Goal: Navigation & Orientation: Find specific page/section

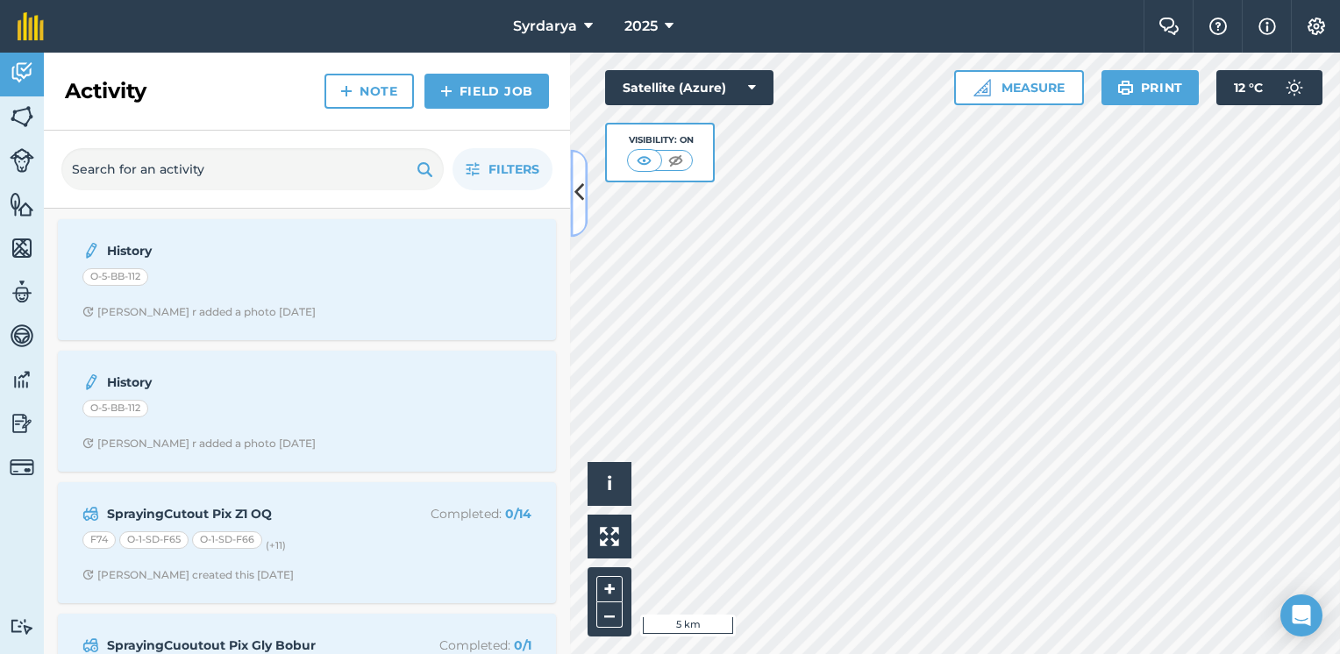
click at [579, 195] on icon at bounding box center [580, 193] width 10 height 31
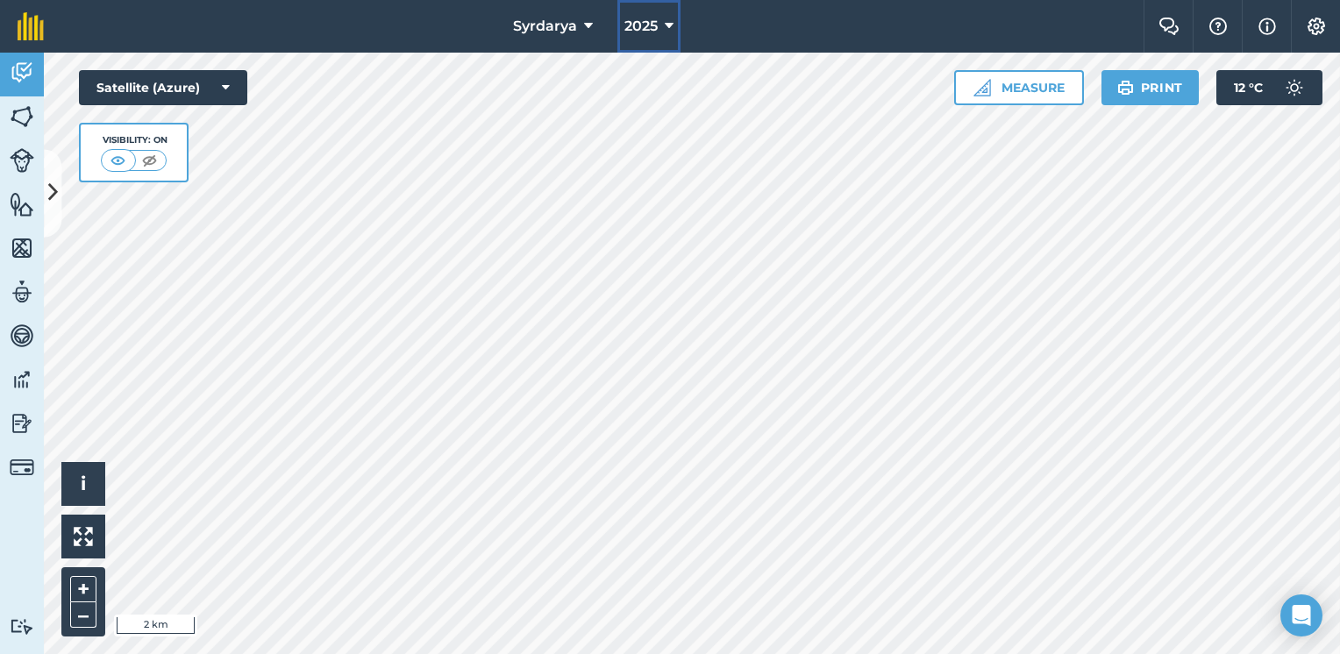
click at [668, 22] on icon at bounding box center [669, 26] width 9 height 21
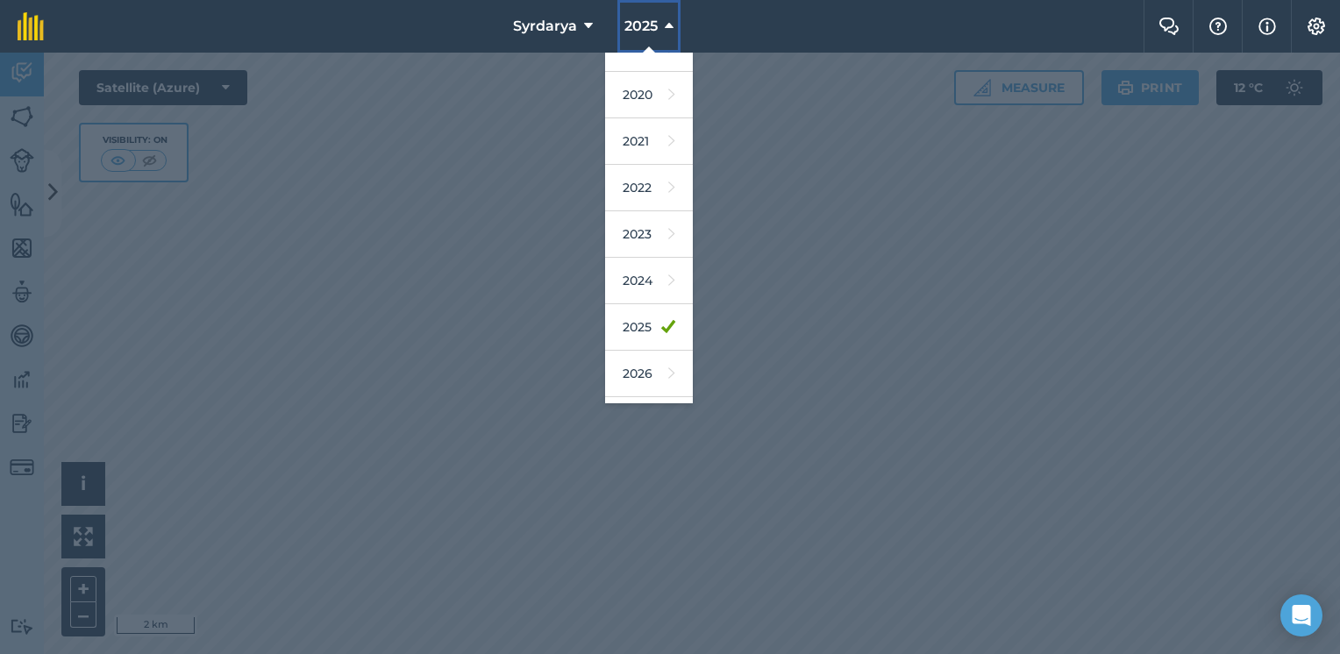
scroll to position [112, 0]
click at [645, 345] on link "2026" at bounding box center [649, 335] width 88 height 46
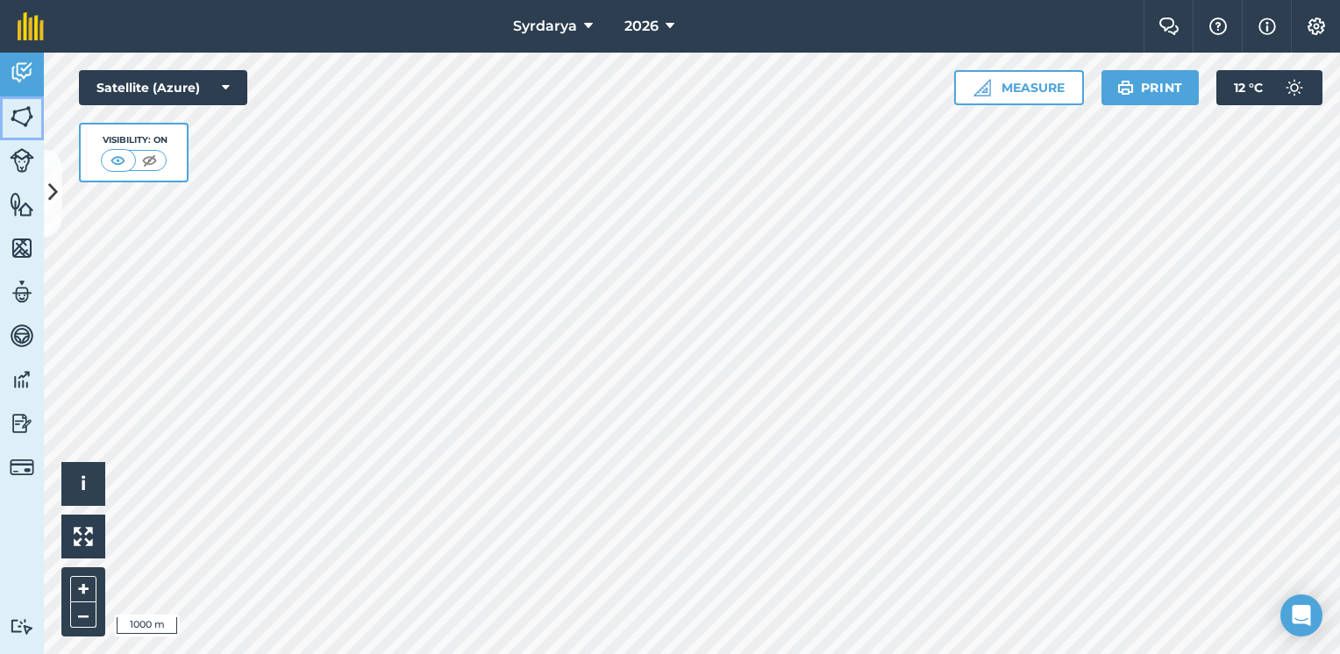
click at [11, 112] on img at bounding box center [22, 117] width 25 height 26
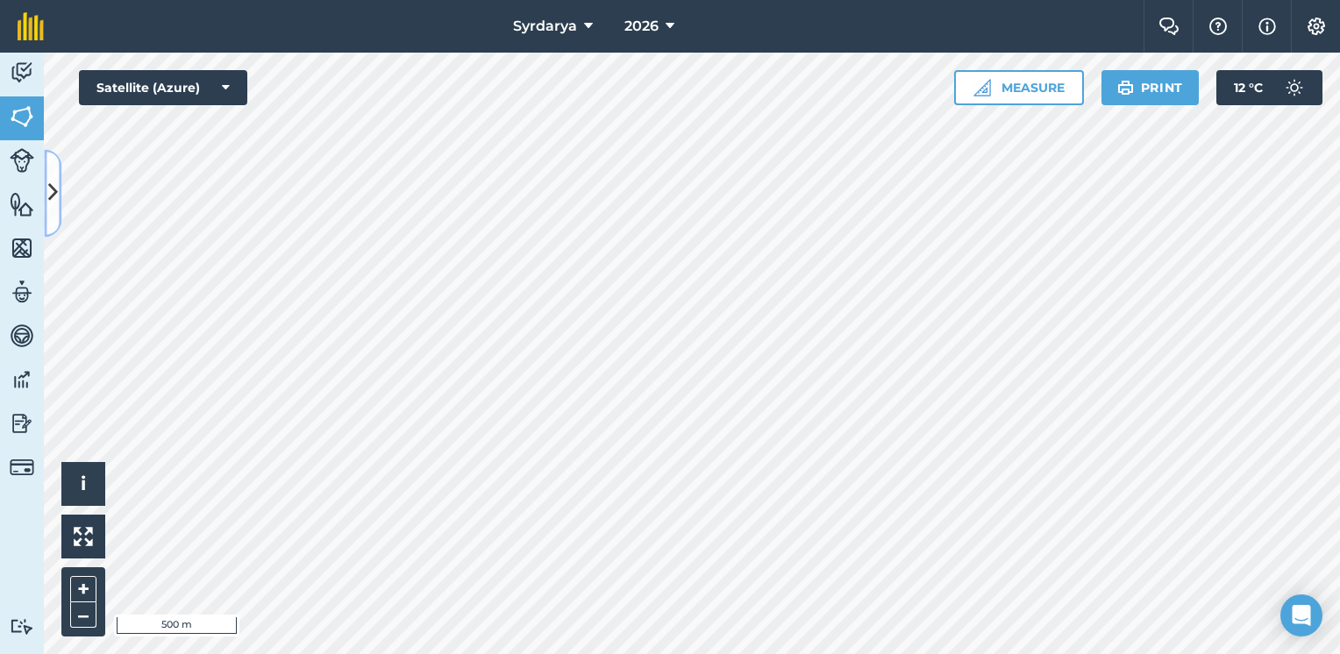
click at [55, 180] on icon at bounding box center [53, 193] width 10 height 31
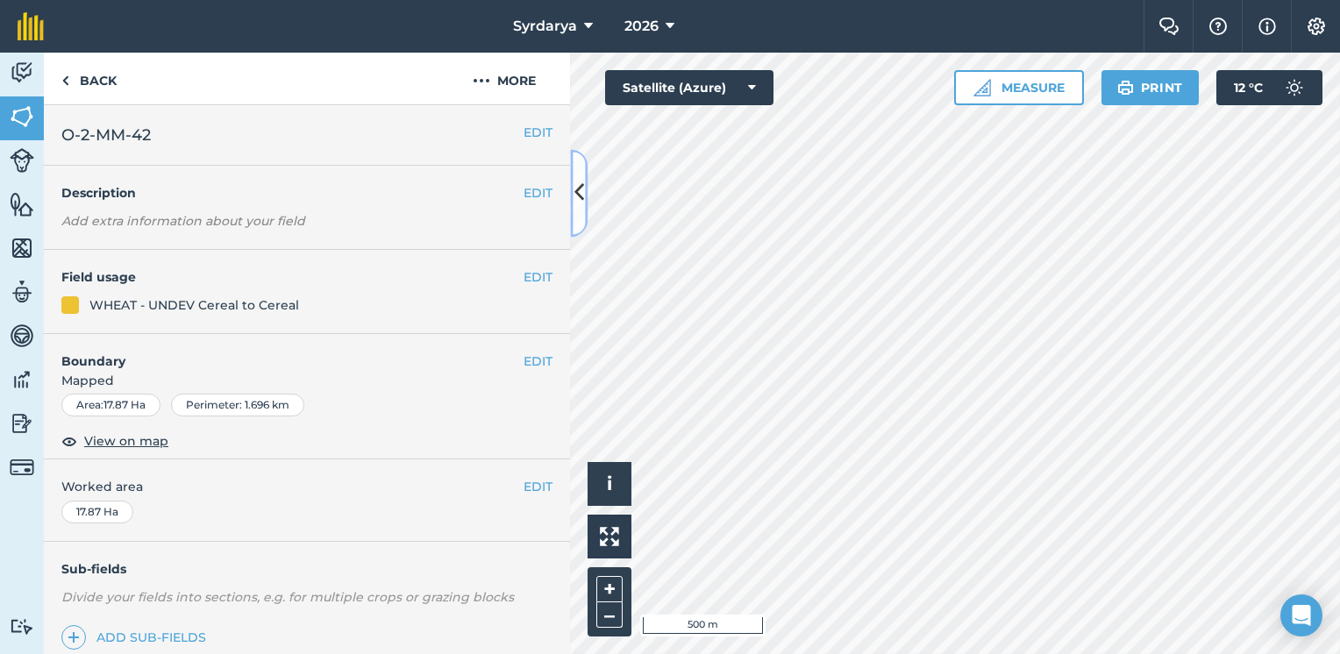
click at [576, 175] on button at bounding box center [579, 193] width 18 height 88
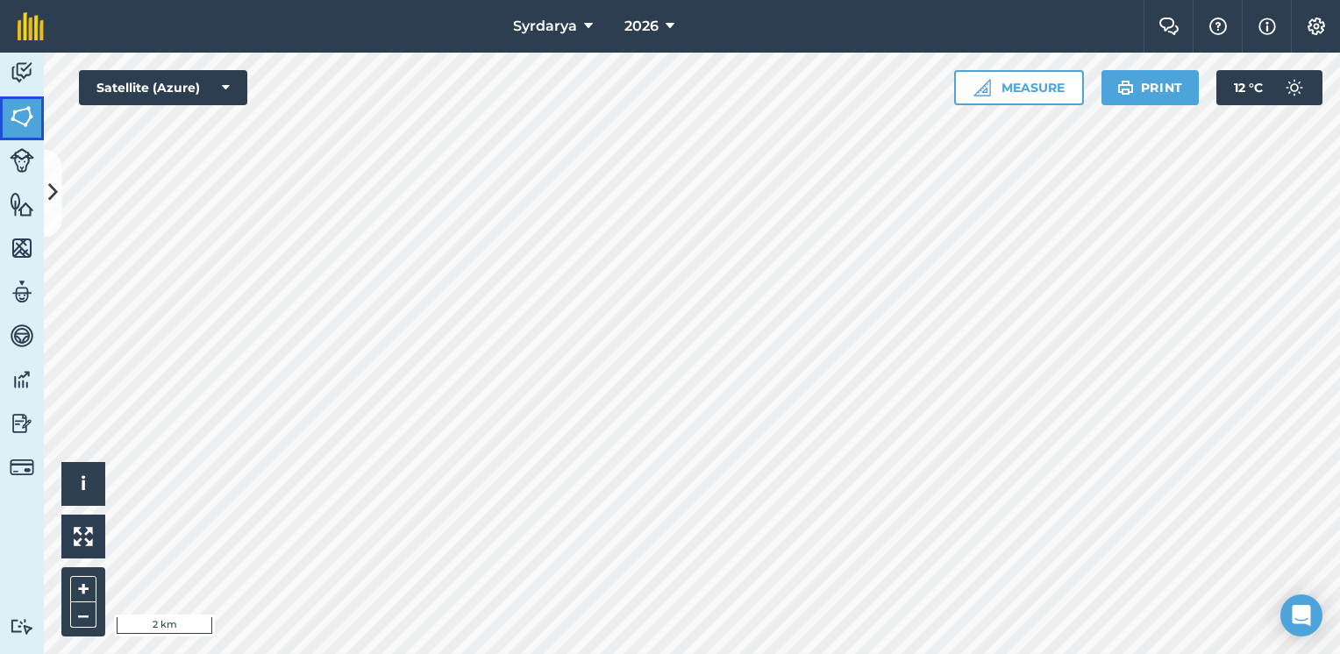
click at [11, 109] on img at bounding box center [22, 117] width 25 height 26
click at [53, 184] on icon at bounding box center [53, 193] width 10 height 31
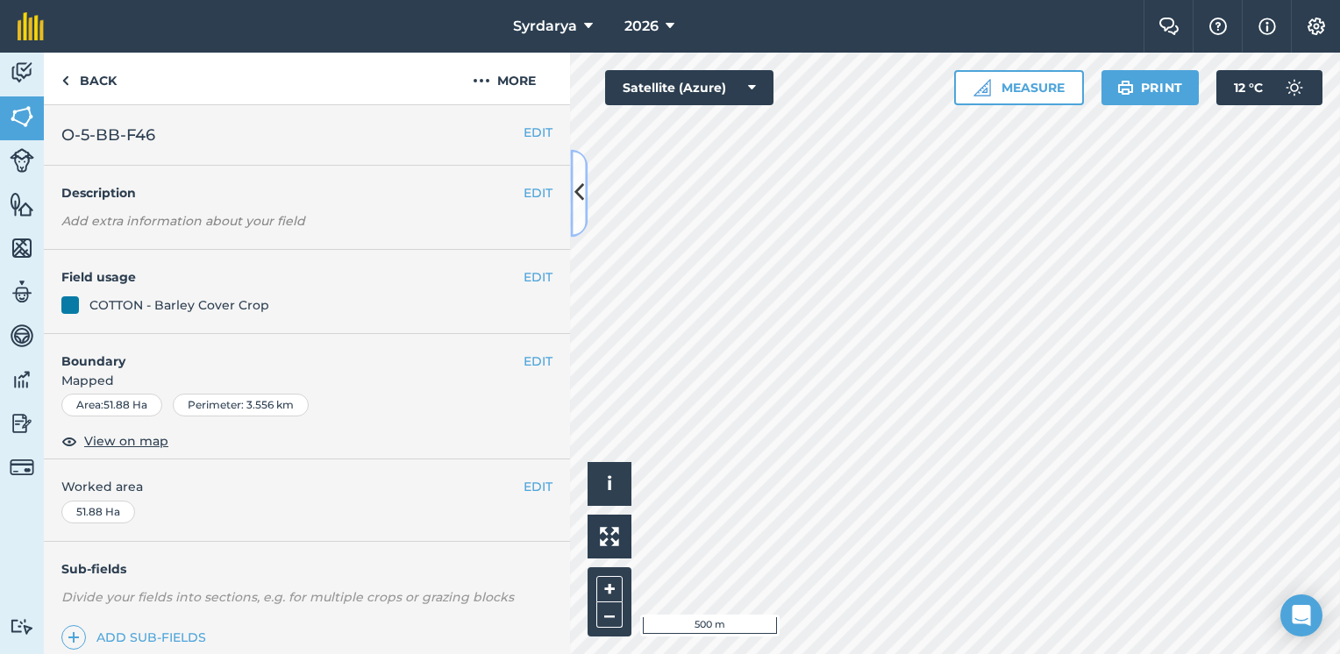
click at [584, 189] on button at bounding box center [579, 193] width 18 height 88
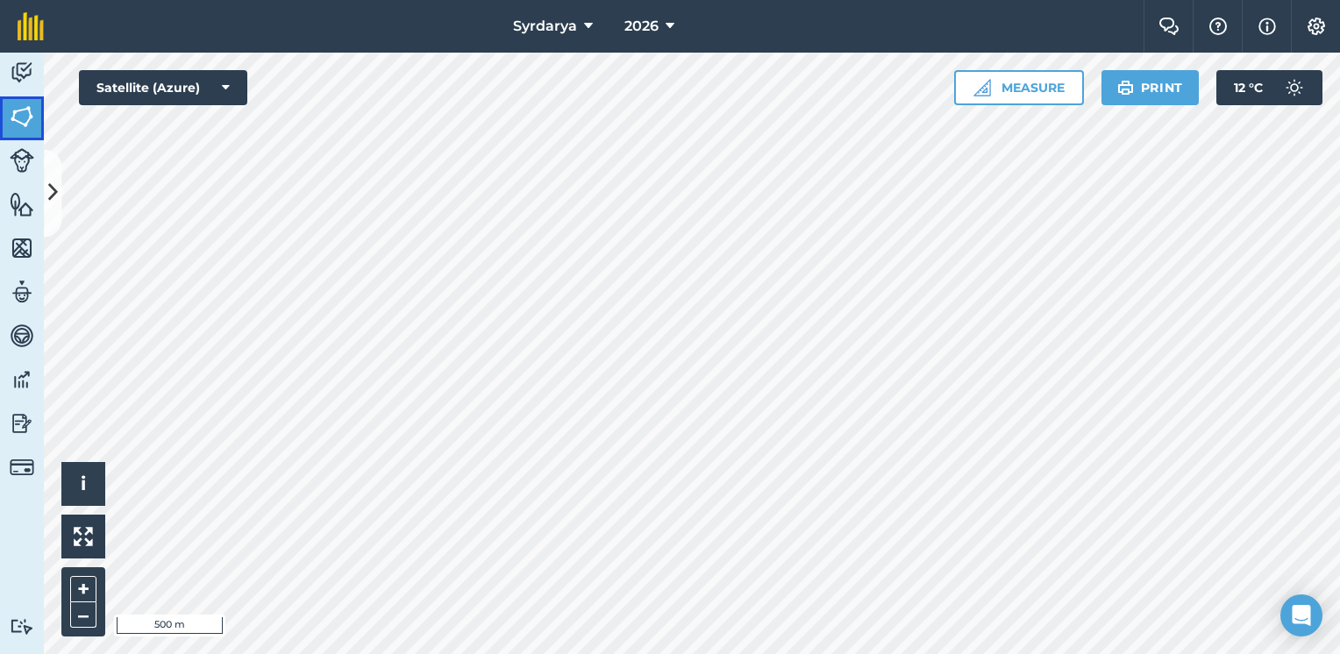
drag, startPoint x: 27, startPoint y: 118, endPoint x: 42, endPoint y: 148, distance: 34.1
click at [27, 118] on img at bounding box center [22, 117] width 25 height 26
click at [49, 190] on icon at bounding box center [53, 193] width 10 height 31
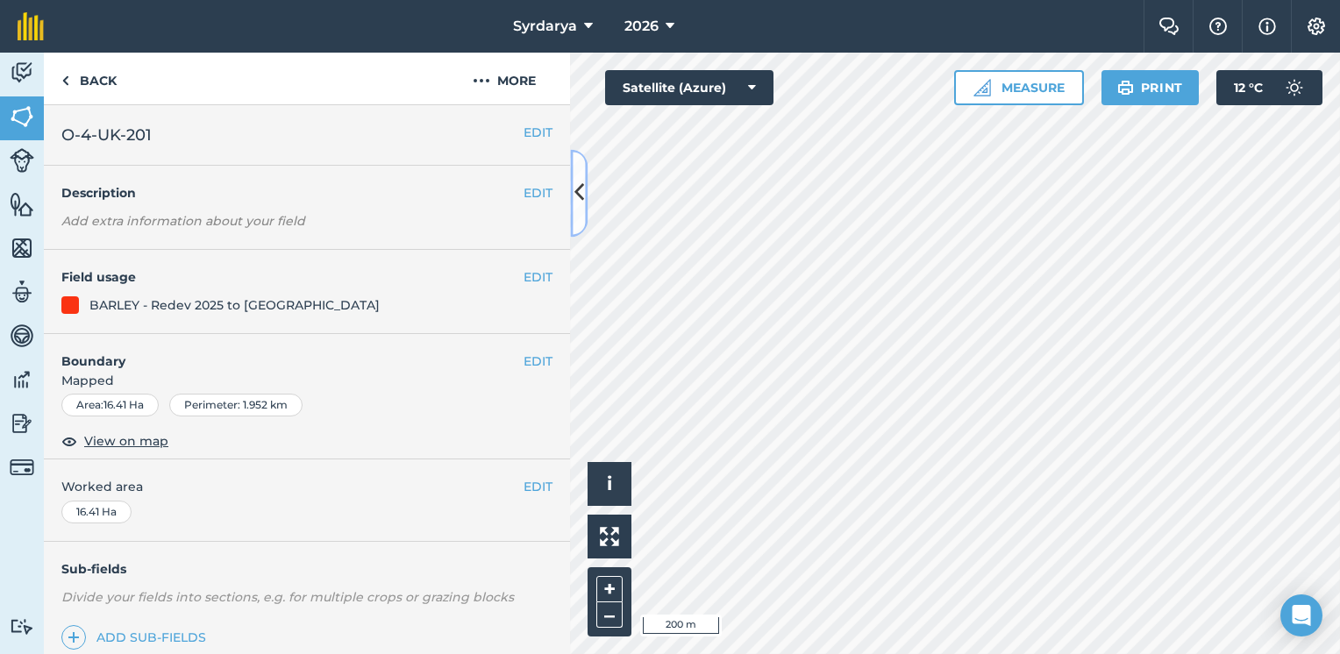
click at [579, 184] on icon at bounding box center [580, 193] width 10 height 31
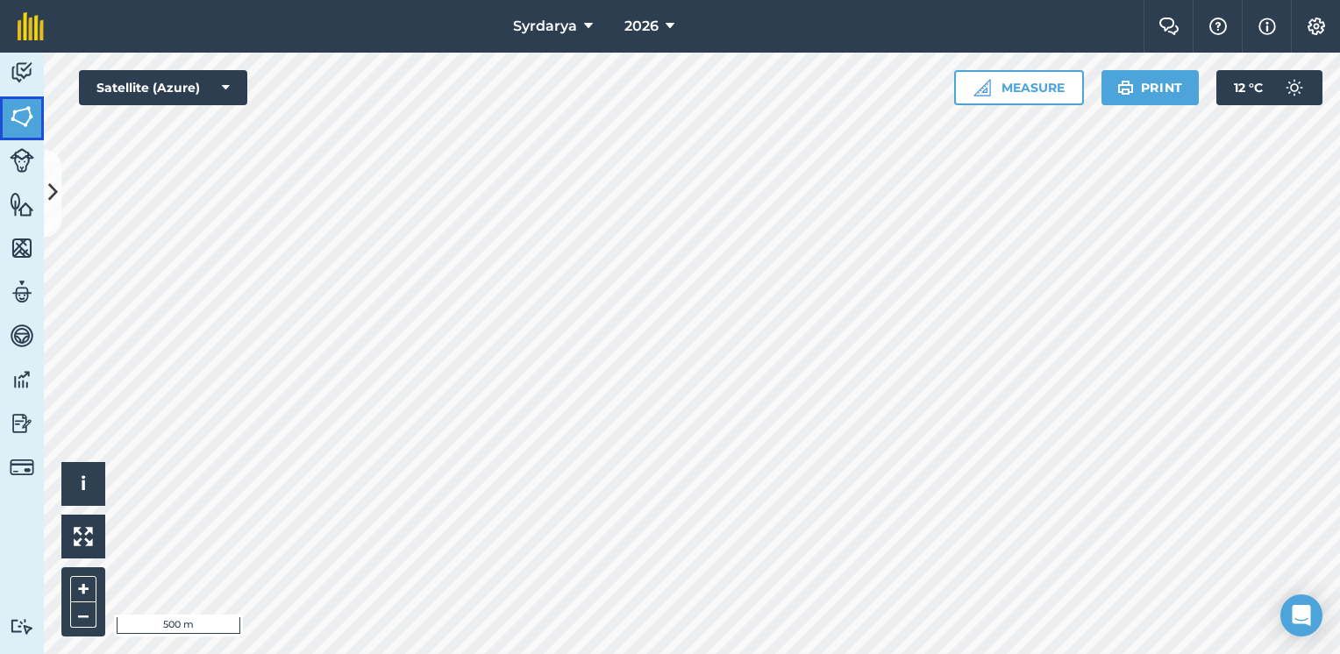
click at [18, 122] on img at bounding box center [22, 117] width 25 height 26
click at [51, 181] on icon at bounding box center [53, 193] width 10 height 31
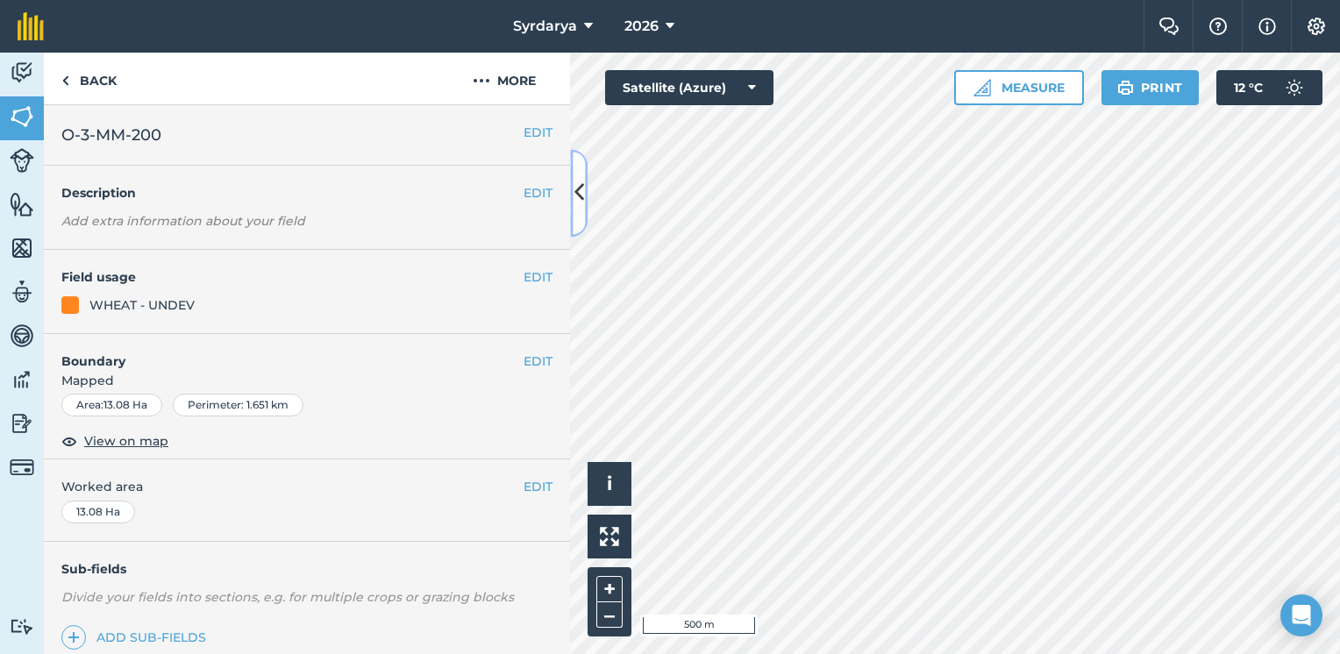
click at [582, 175] on button at bounding box center [579, 193] width 18 height 88
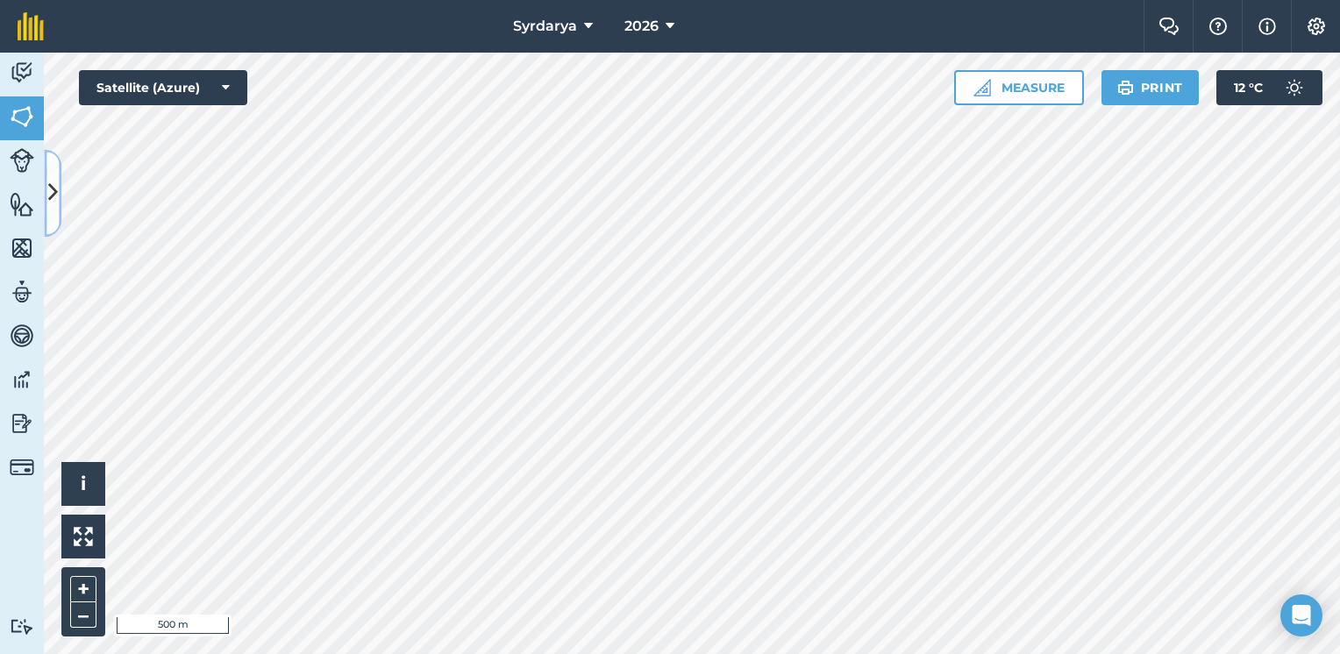
click at [53, 192] on icon at bounding box center [53, 193] width 10 height 31
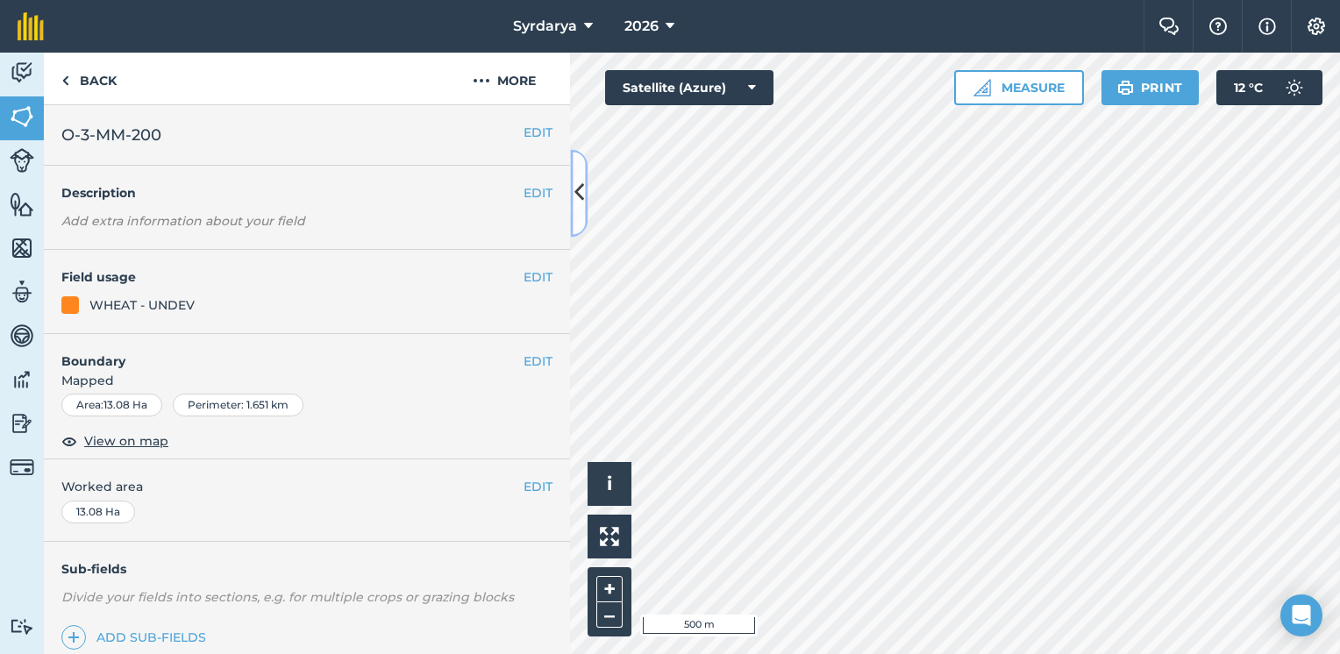
click at [578, 209] on button at bounding box center [579, 193] width 18 height 88
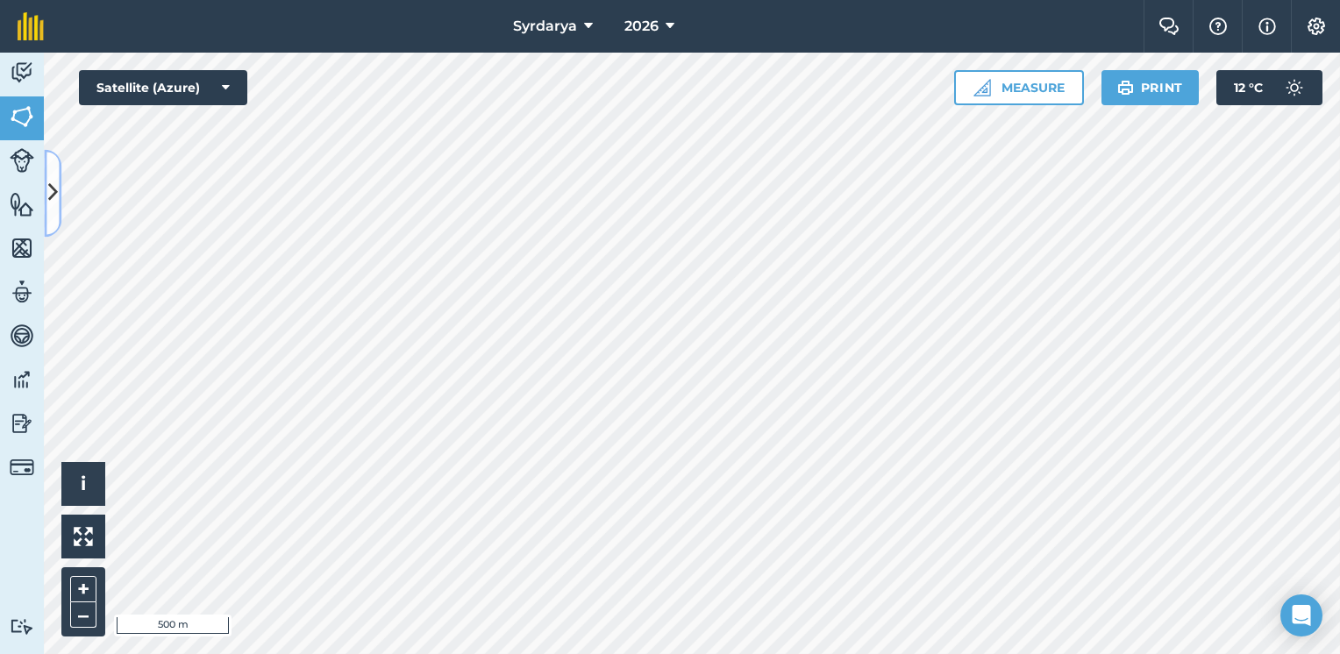
click at [60, 173] on button at bounding box center [53, 193] width 18 height 88
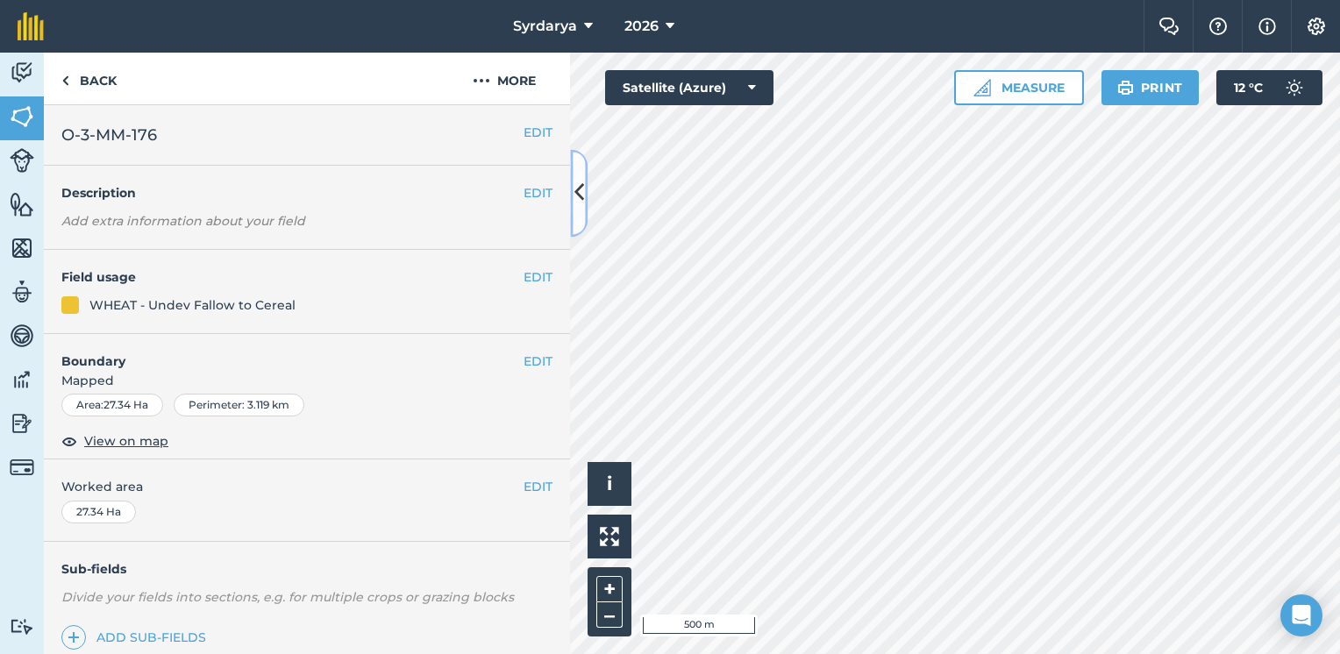
click at [582, 185] on icon at bounding box center [580, 193] width 10 height 31
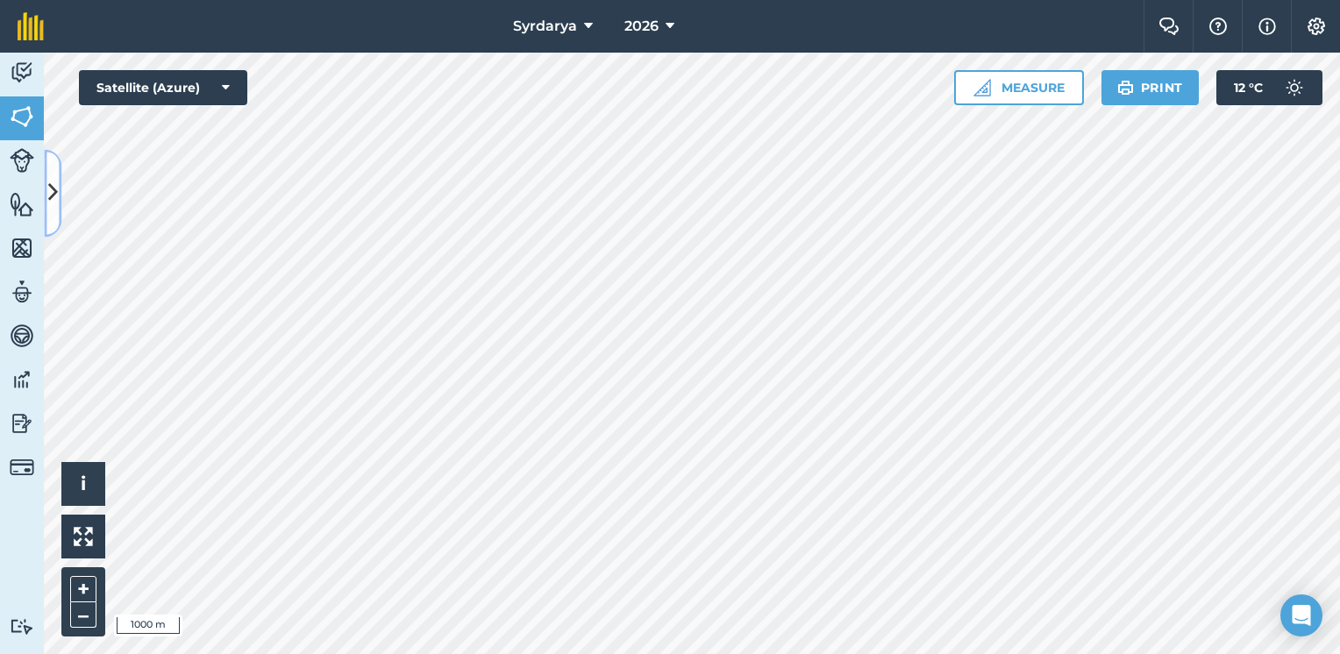
click at [49, 162] on button at bounding box center [53, 193] width 18 height 88
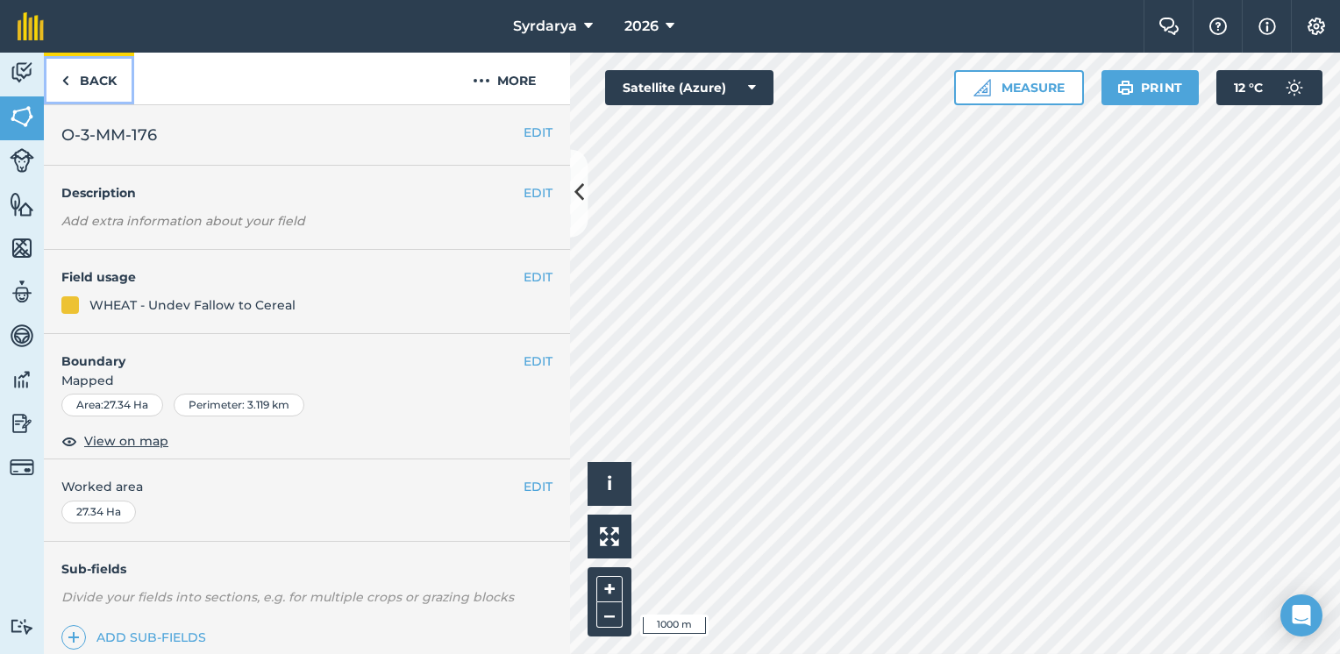
click at [98, 75] on link "Back" at bounding box center [89, 79] width 90 height 52
click at [581, 186] on icon at bounding box center [580, 193] width 10 height 31
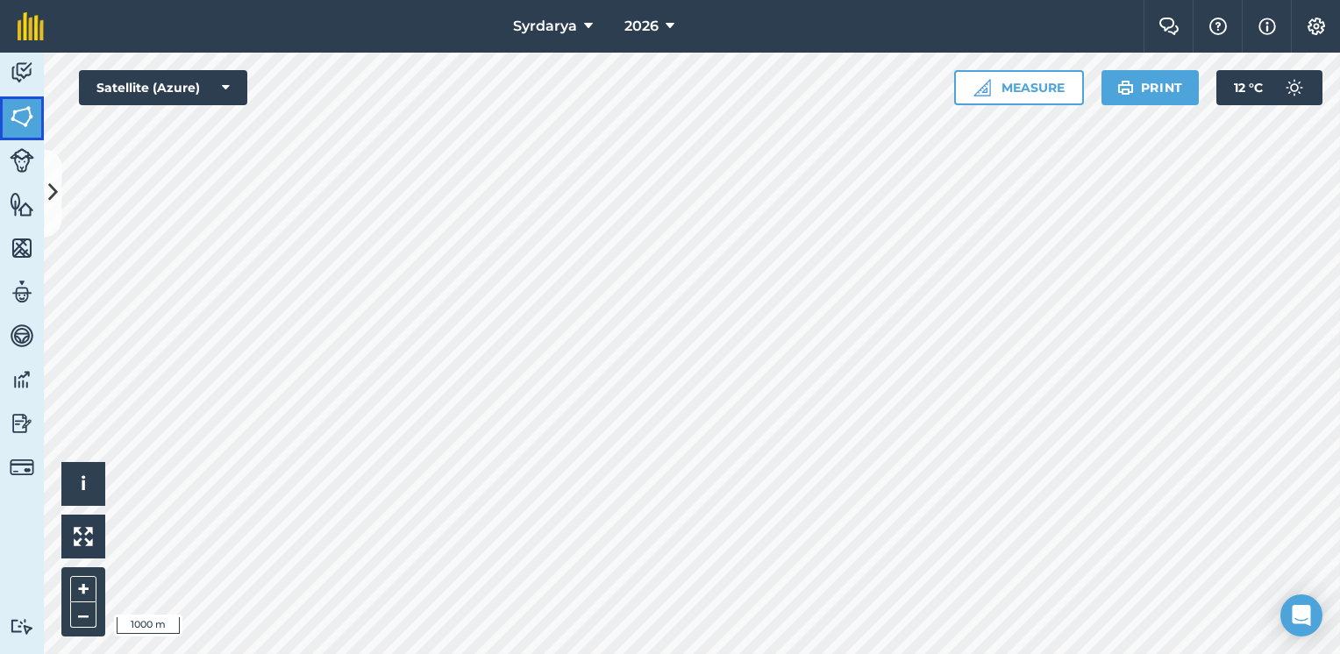
click at [29, 121] on img at bounding box center [22, 117] width 25 height 26
click at [57, 165] on button at bounding box center [53, 193] width 18 height 88
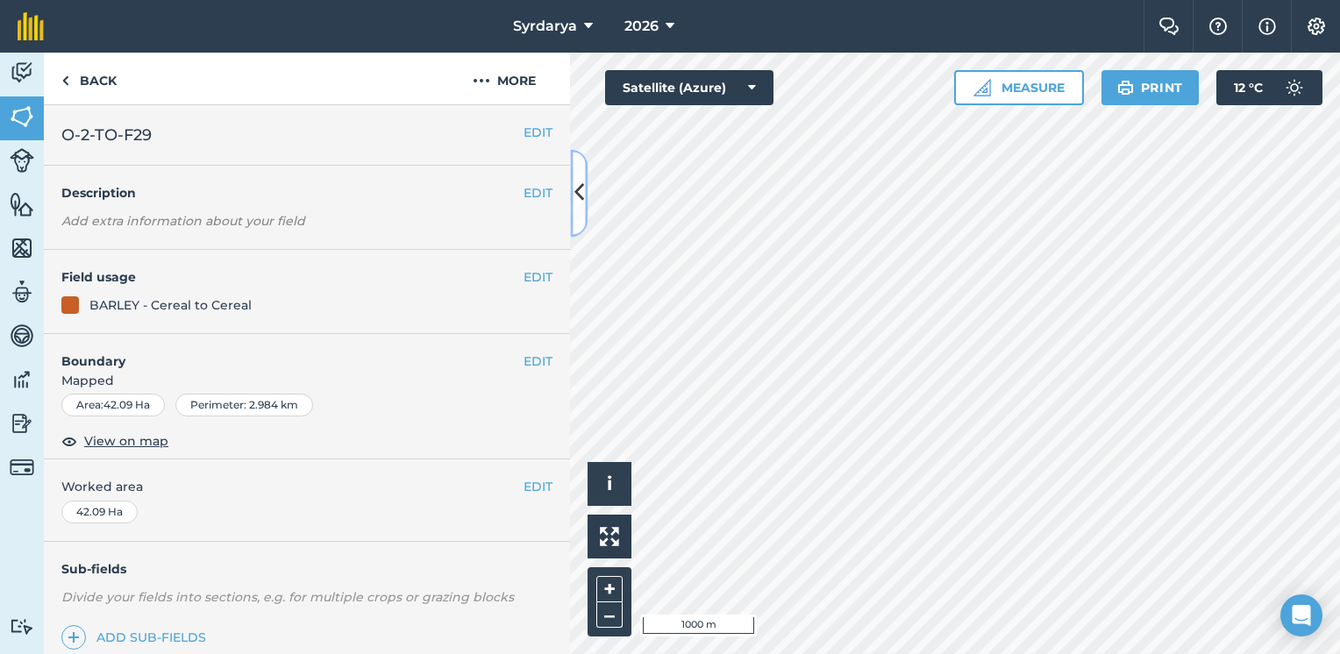
click at [579, 182] on icon at bounding box center [580, 193] width 10 height 31
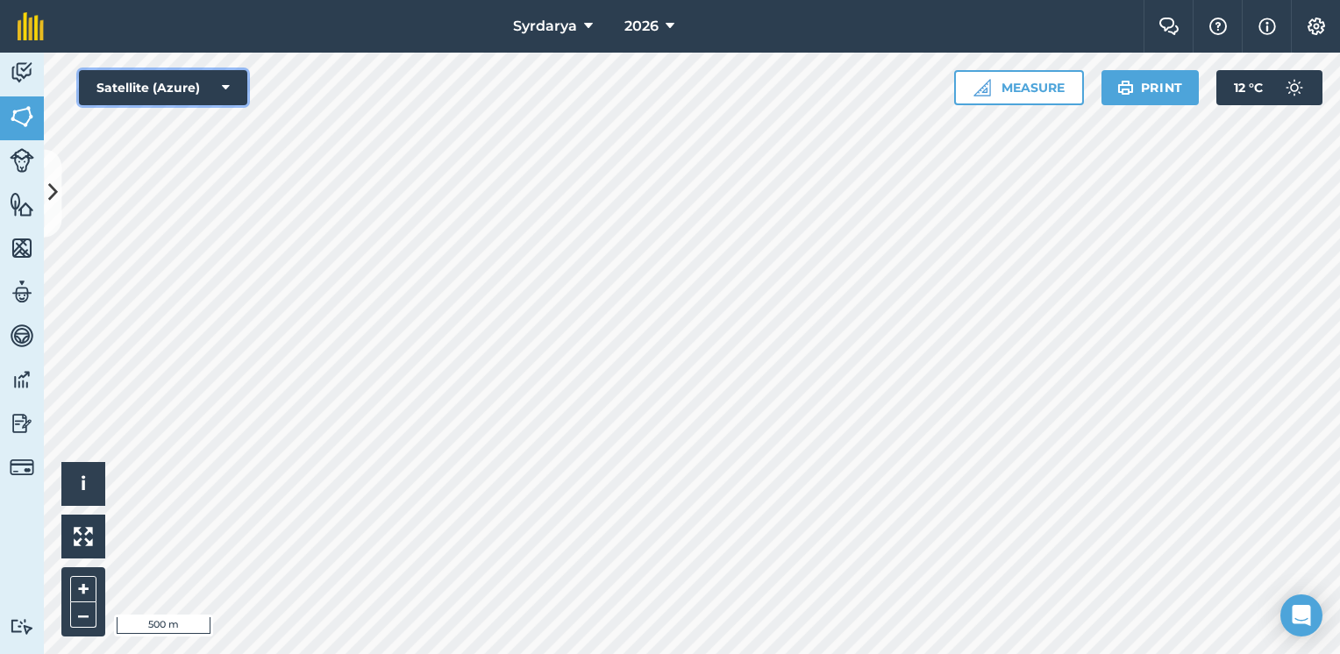
click at [225, 81] on icon at bounding box center [226, 88] width 8 height 18
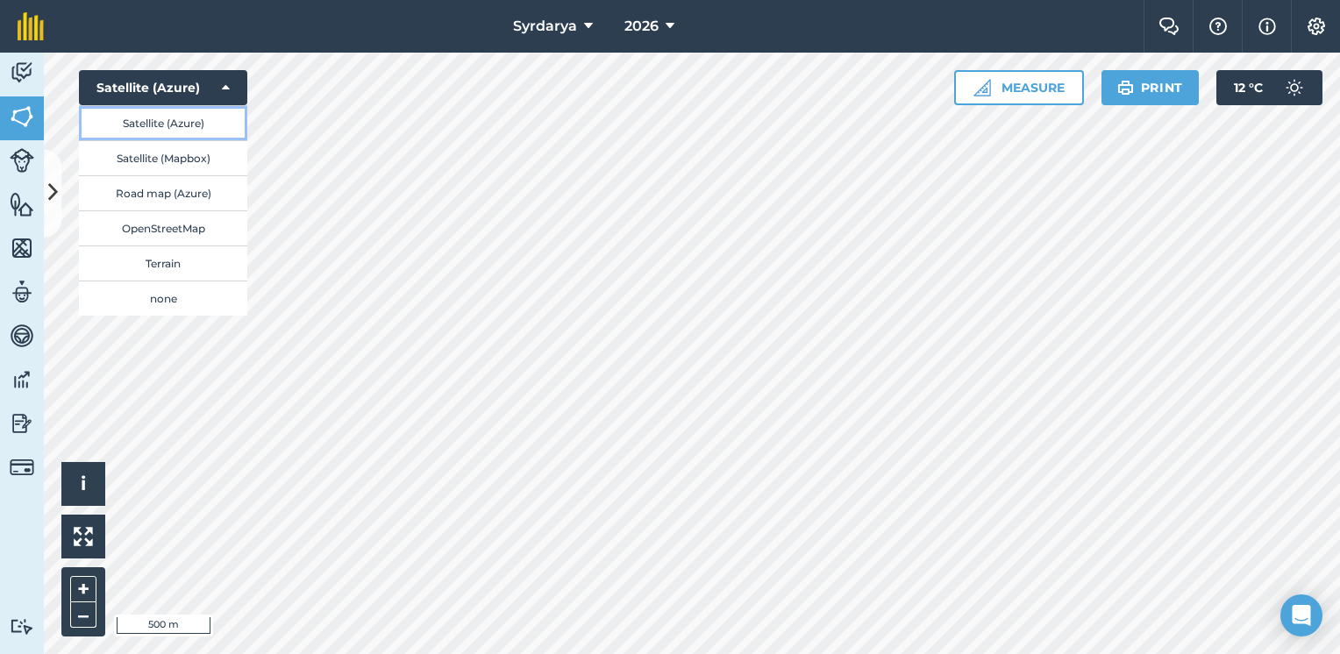
click at [172, 125] on button "Satellite (Azure)" at bounding box center [163, 122] width 168 height 35
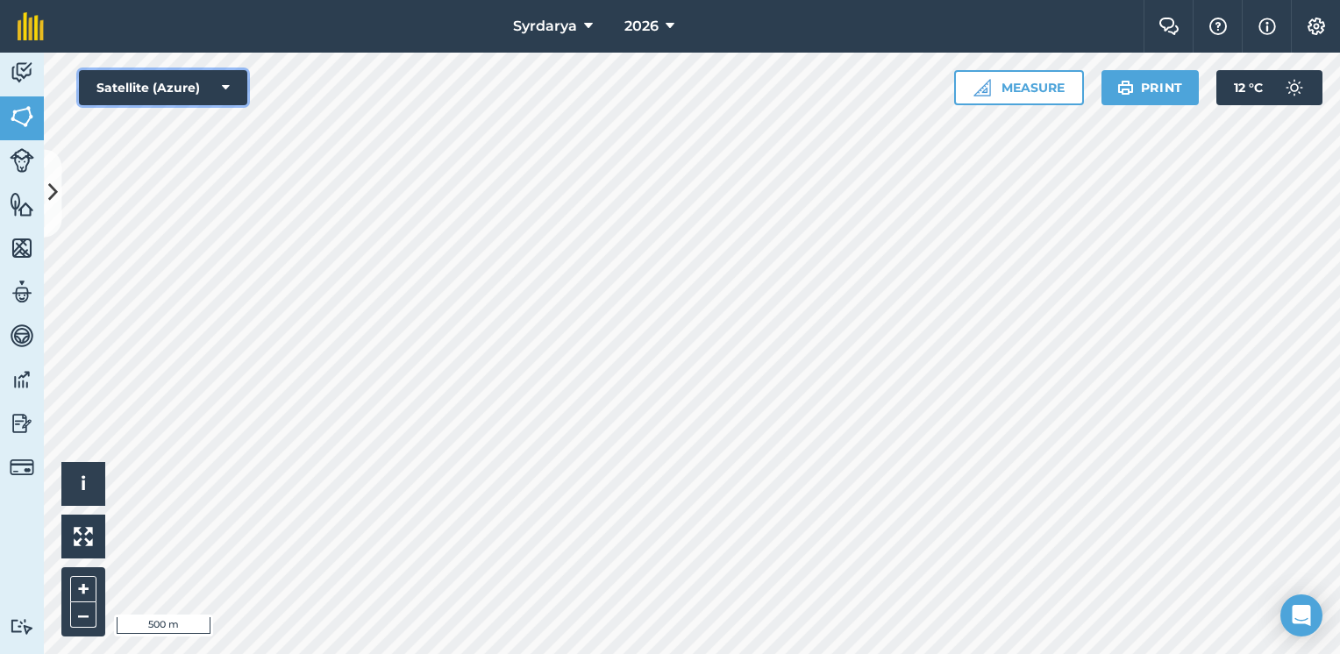
click at [231, 79] on button "Satellite (Azure)" at bounding box center [163, 87] width 168 height 35
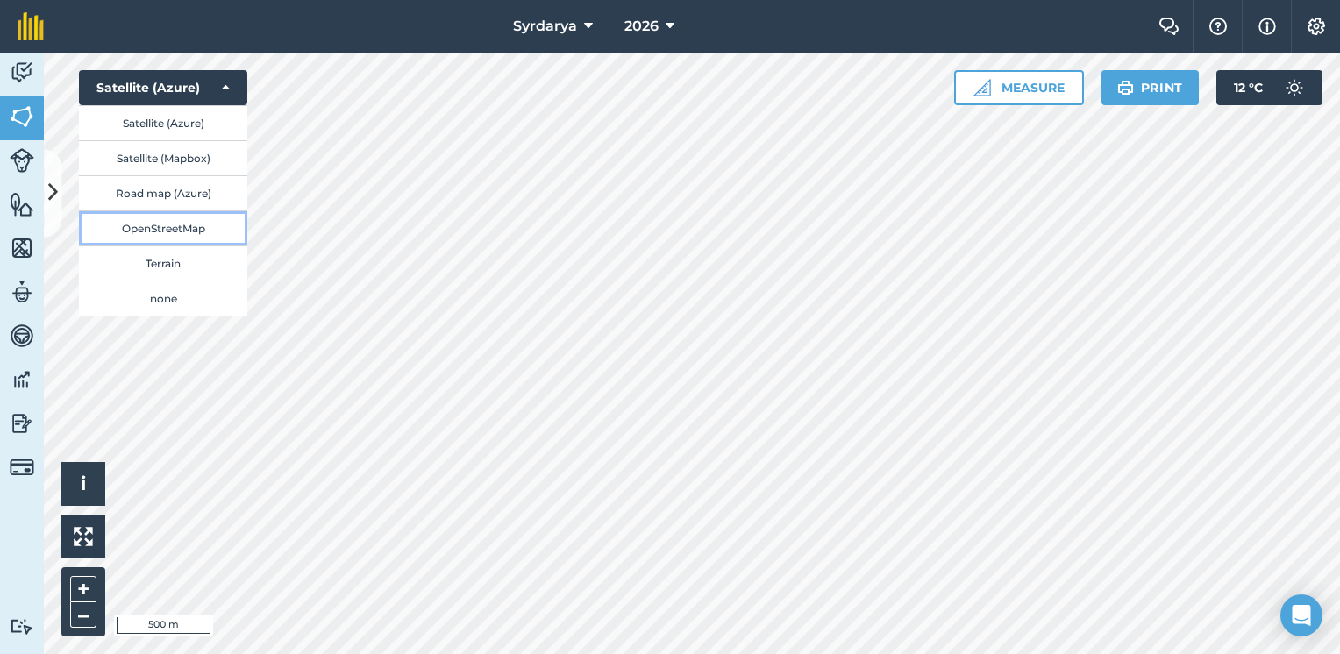
click at [152, 227] on button "OpenStreetMap" at bounding box center [163, 228] width 168 height 35
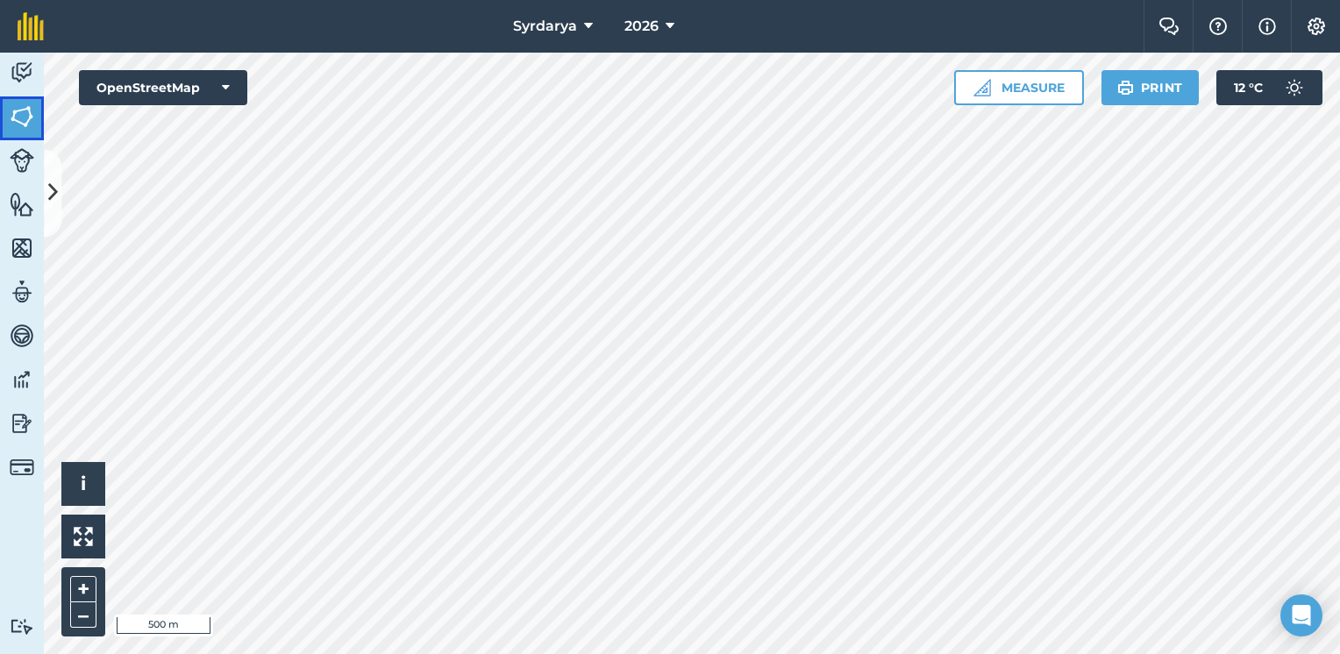
drag, startPoint x: 22, startPoint y: 111, endPoint x: 54, endPoint y: 189, distance: 83.7
click at [22, 110] on img at bounding box center [22, 117] width 25 height 26
click at [54, 187] on icon at bounding box center [53, 193] width 10 height 31
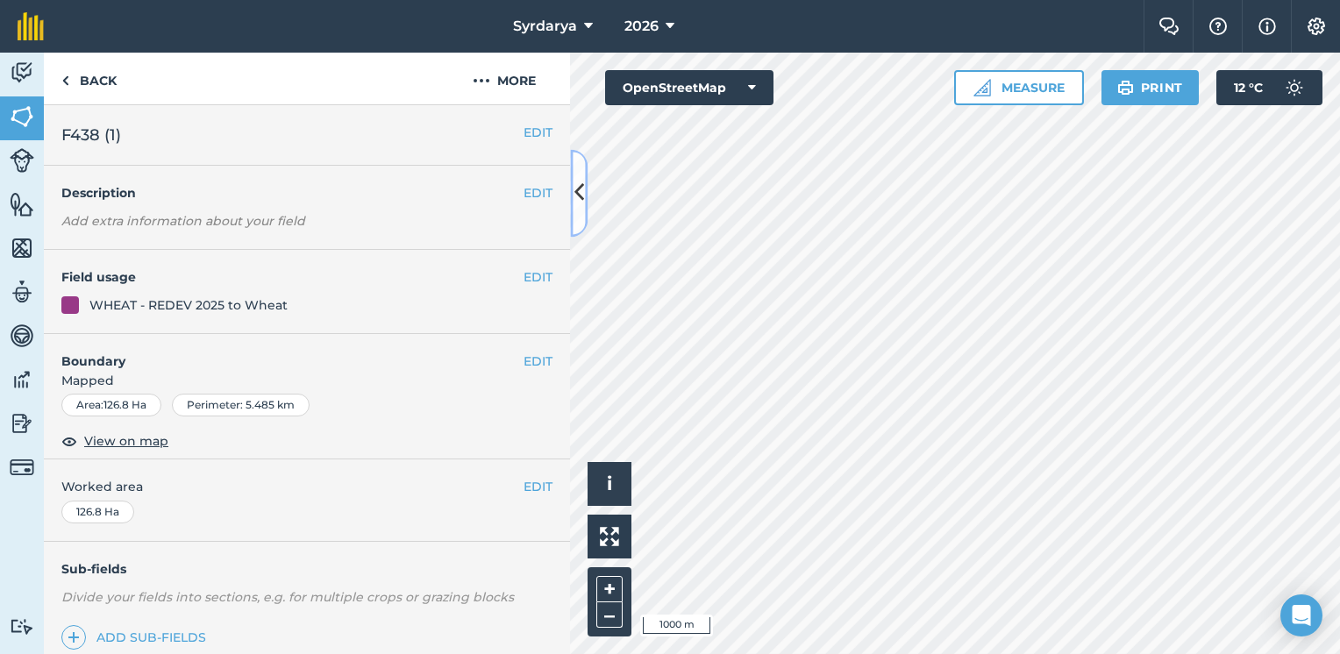
click at [583, 186] on icon at bounding box center [580, 193] width 10 height 31
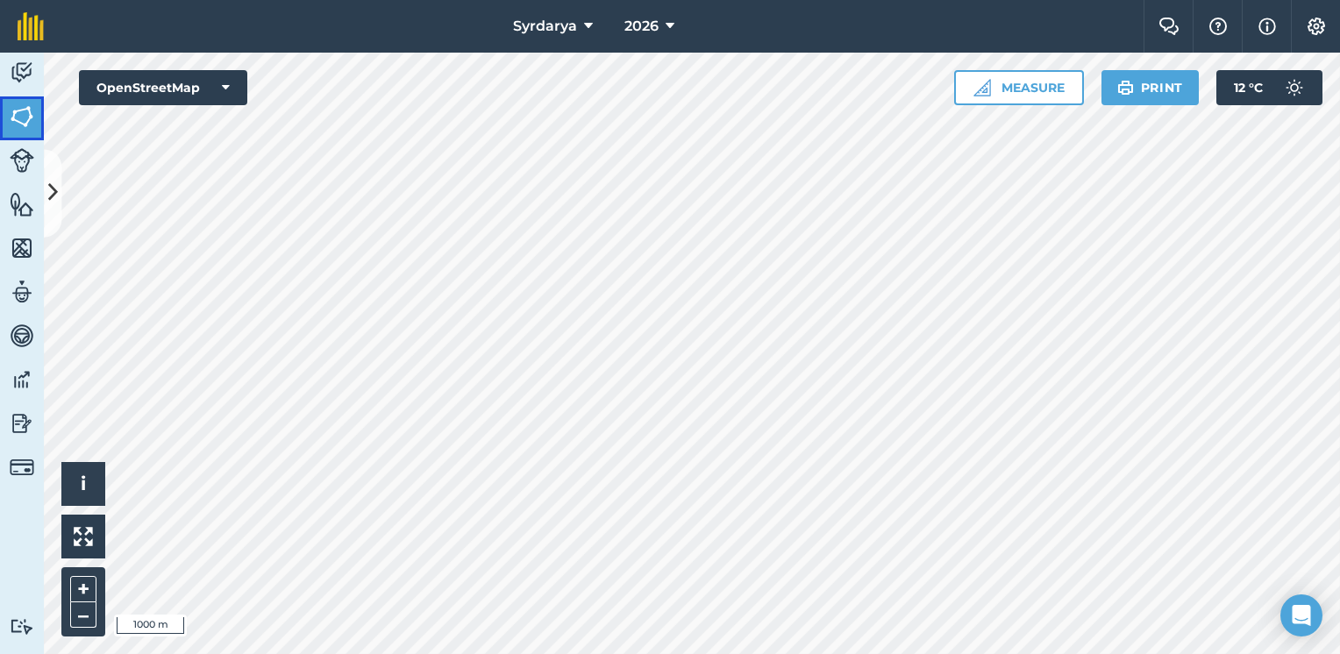
click at [18, 128] on img at bounding box center [22, 117] width 25 height 26
click at [55, 174] on button at bounding box center [53, 193] width 18 height 88
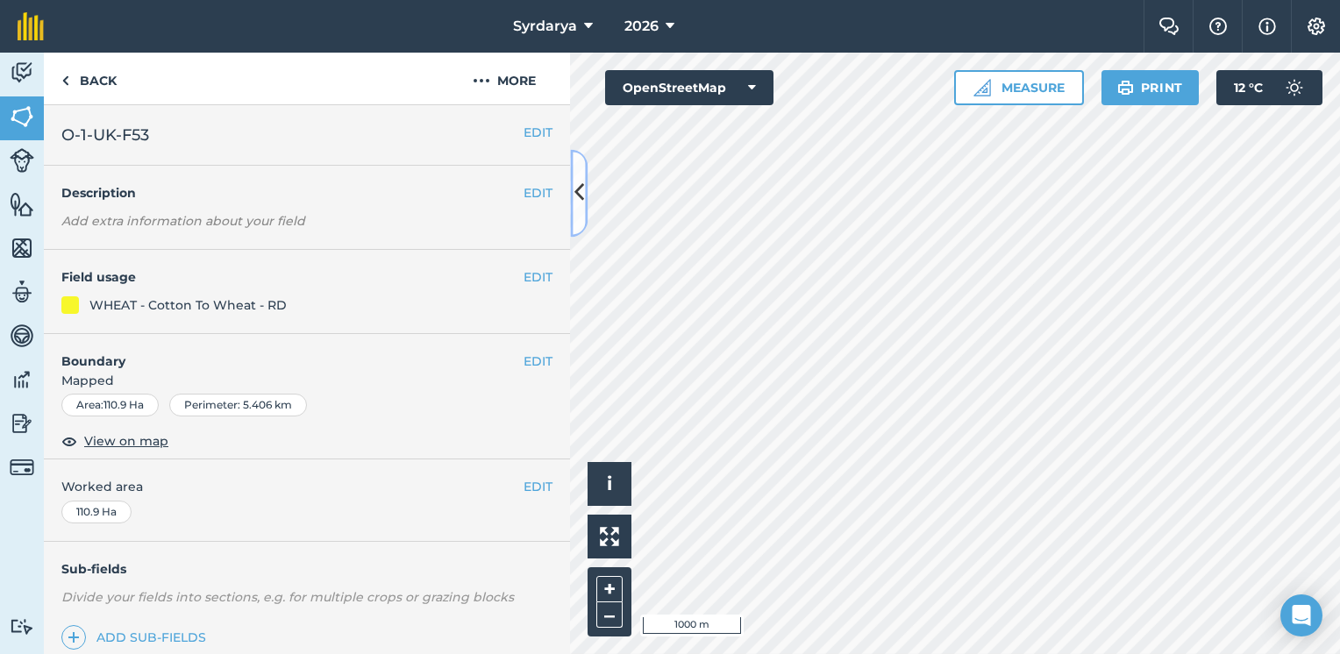
click at [580, 180] on icon at bounding box center [580, 193] width 10 height 31
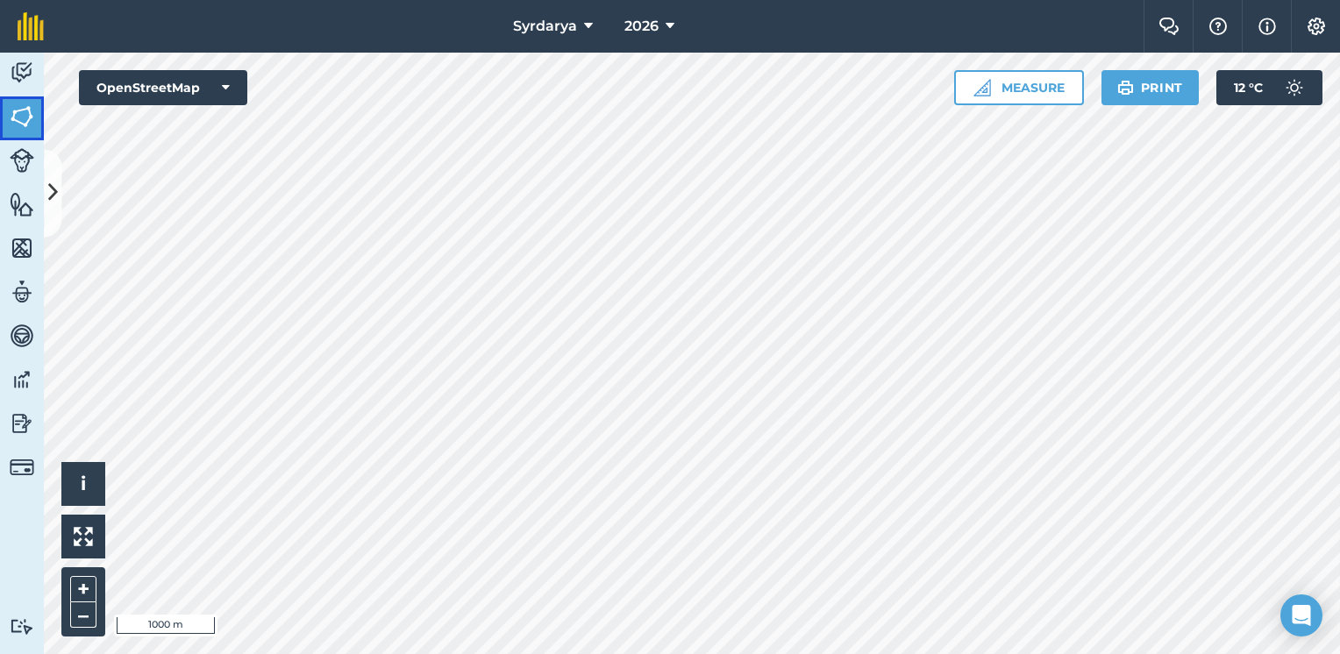
click at [24, 117] on img at bounding box center [22, 117] width 25 height 26
